Goal: Transaction & Acquisition: Purchase product/service

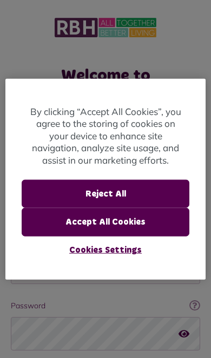
scroll to position [154, 0]
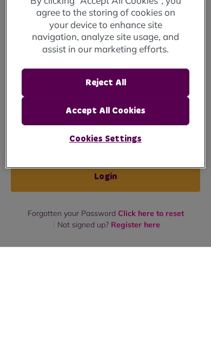
click at [138, 180] on button "Reject All" at bounding box center [106, 194] width 168 height 28
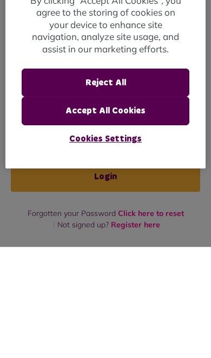
scroll to position [90, 0]
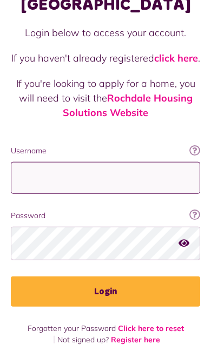
click at [144, 178] on input "Username" at bounding box center [105, 178] width 189 height 32
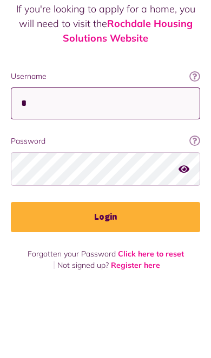
type input "**********"
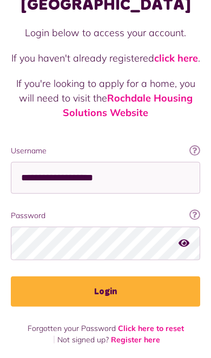
click at [136, 282] on button "Login" at bounding box center [105, 291] width 189 height 30
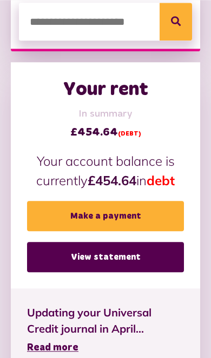
scroll to position [383, 0]
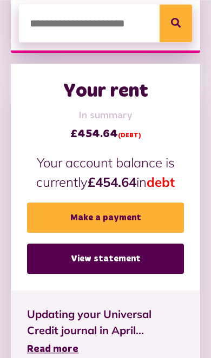
click at [126, 221] on link "Make a payment" at bounding box center [105, 217] width 157 height 30
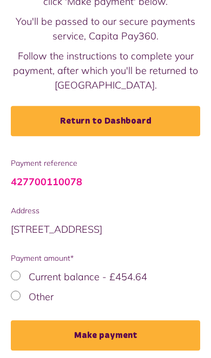
scroll to position [117, 0]
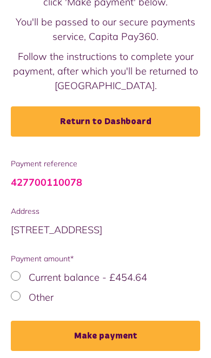
click at [25, 299] on div "Other" at bounding box center [105, 297] width 189 height 15
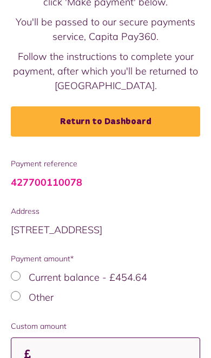
click at [121, 352] on input "Custom amount" at bounding box center [105, 353] width 189 height 32
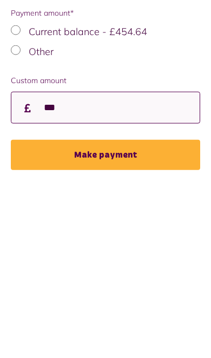
type input "***"
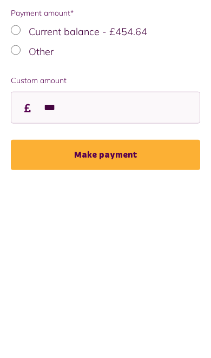
click at [129, 282] on button "Make payment" at bounding box center [105, 297] width 189 height 30
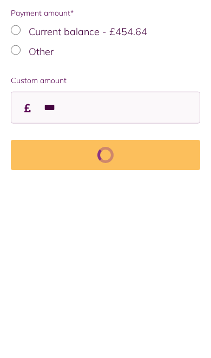
scroll to position [201, 0]
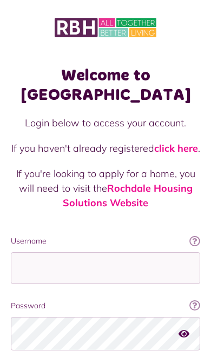
scroll to position [154, 0]
